Goal: Go to known website: Access a specific website the user already knows

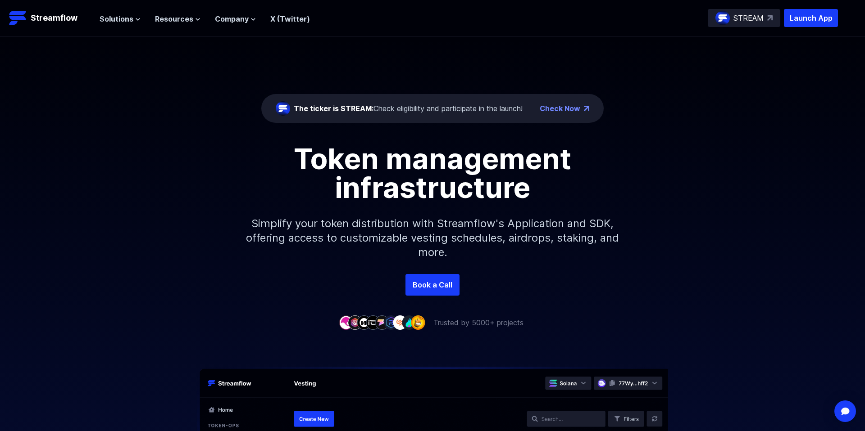
click at [181, 192] on div "Token management infrastructure" at bounding box center [432, 174] width 513 height 58
click at [752, 18] on p "STREAM" at bounding box center [748, 18] width 30 height 11
click at [796, 20] on p "Launch App" at bounding box center [810, 18] width 54 height 18
click at [815, 19] on p "Launch App" at bounding box center [810, 18] width 54 height 18
click at [810, 17] on p "Launch App" at bounding box center [810, 18] width 54 height 18
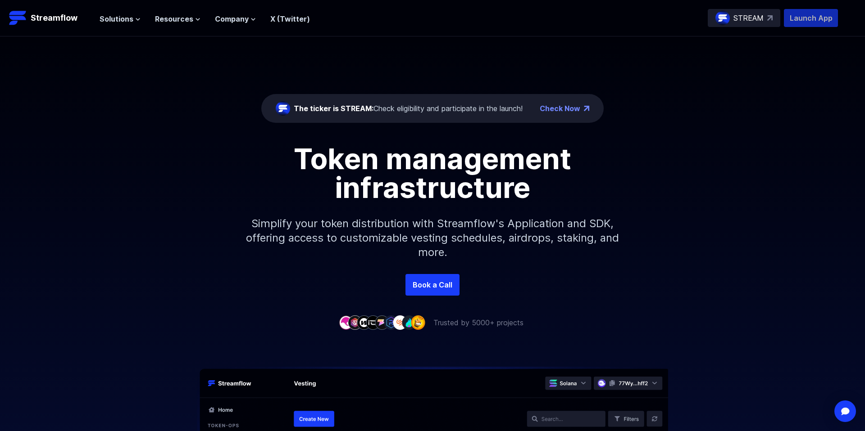
click at [805, 18] on p "Launch App" at bounding box center [810, 18] width 54 height 18
click at [801, 23] on p "Launch App" at bounding box center [810, 18] width 54 height 18
